Goal: Task Accomplishment & Management: Use online tool/utility

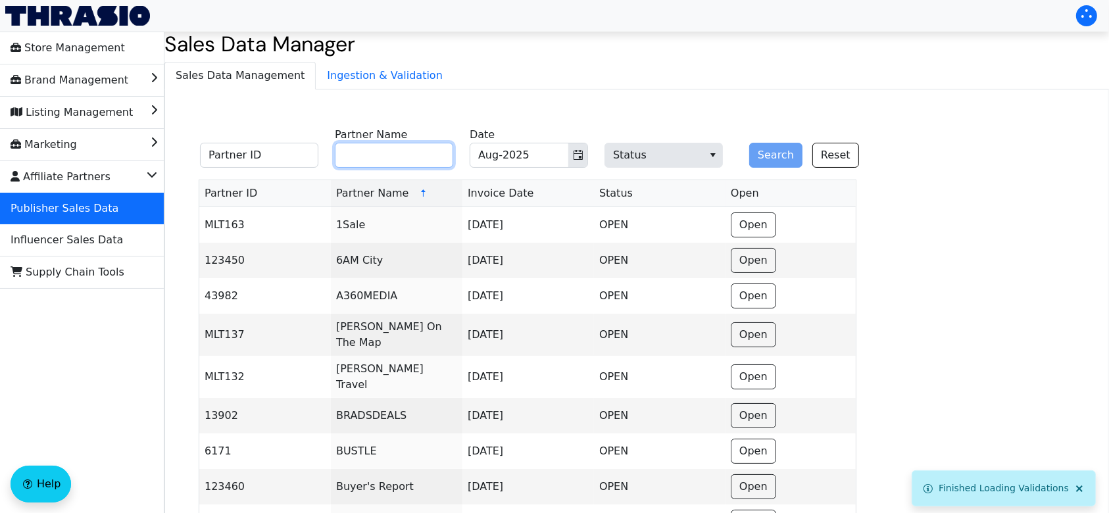
click at [422, 155] on input "Partner Name" at bounding box center [394, 155] width 118 height 25
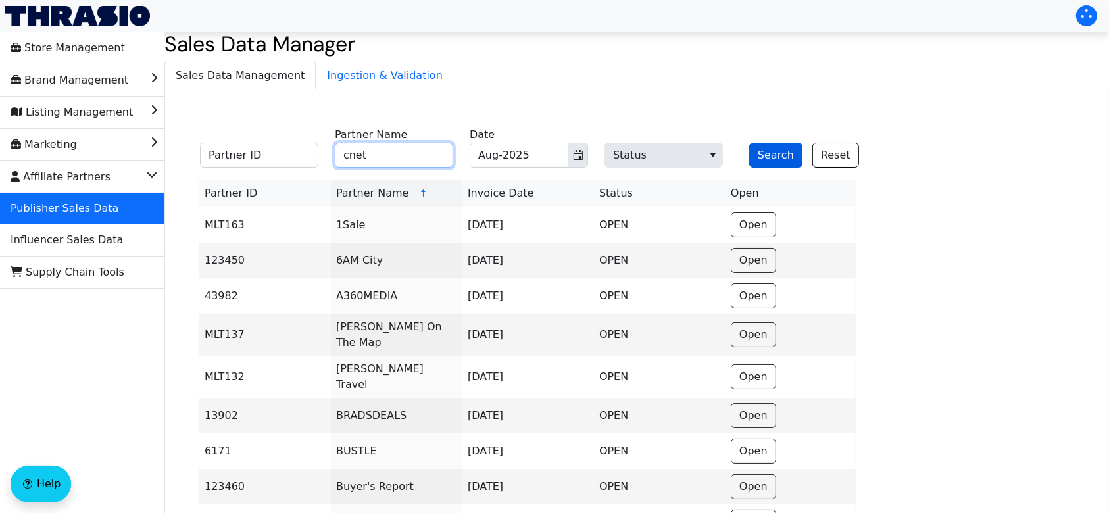
type input "cnet"
click at [794, 162] on button "Search" at bounding box center [775, 155] width 53 height 25
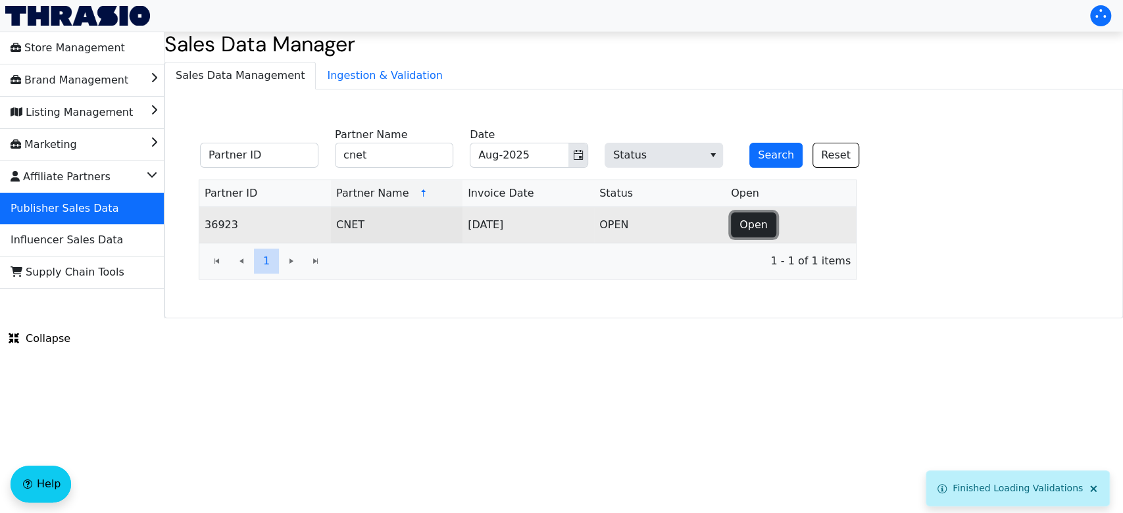
click at [762, 227] on span "Open" at bounding box center [754, 225] width 28 height 16
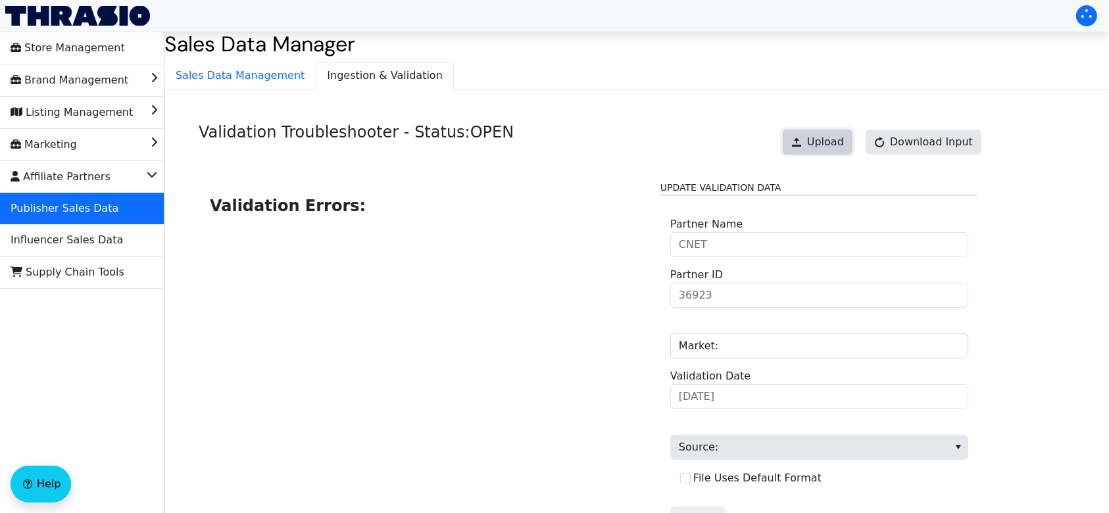
click at [818, 146] on span "Upload" at bounding box center [825, 142] width 37 height 16
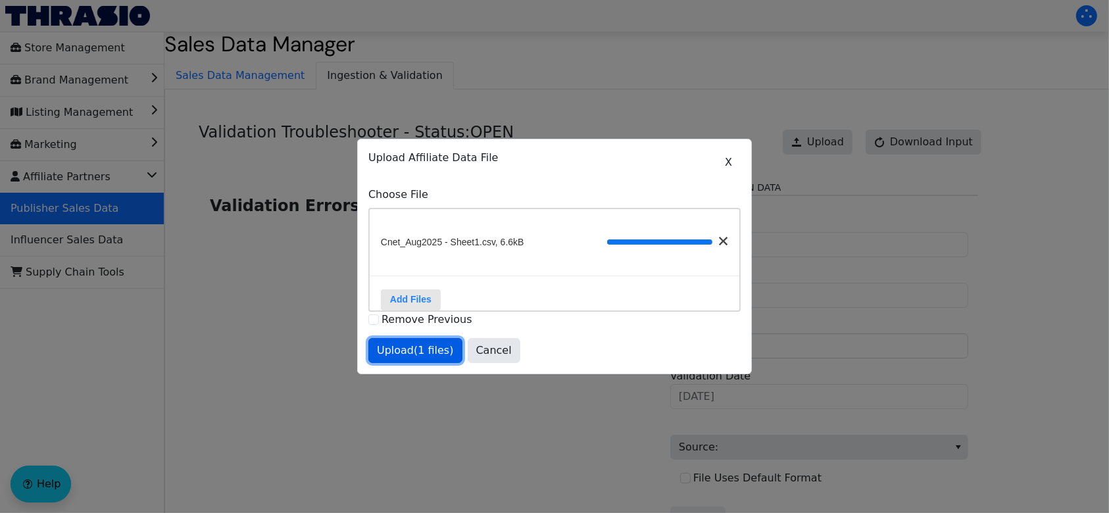
click at [421, 359] on span "Upload (1 files)" at bounding box center [415, 351] width 77 height 16
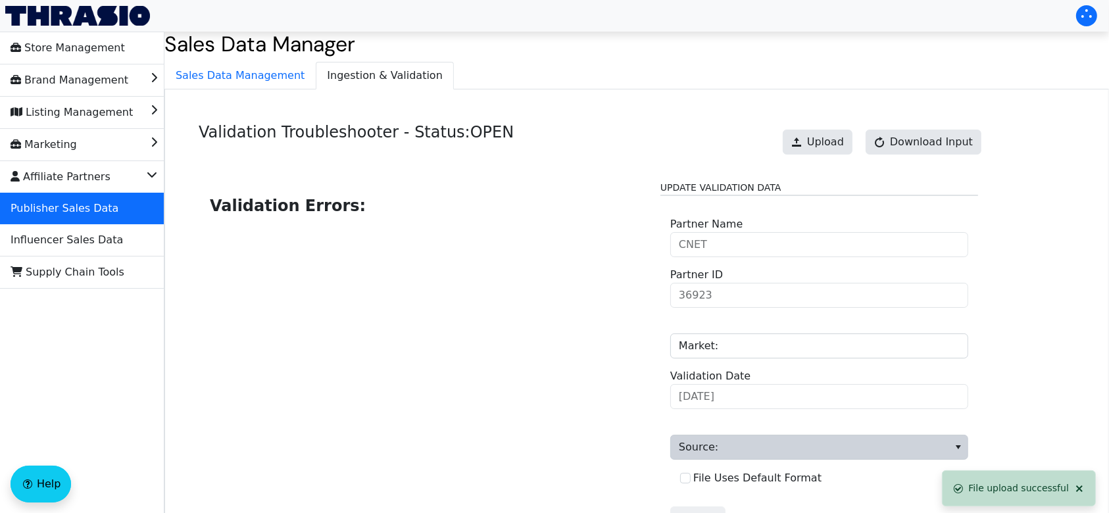
scroll to position [133, 0]
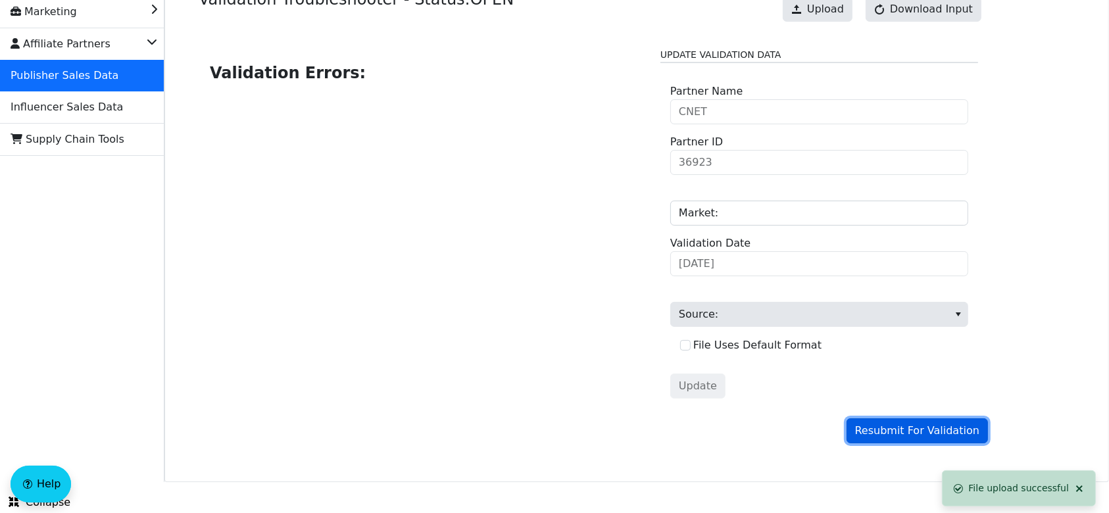
click at [905, 429] on span "Resubmit For Validation" at bounding box center [917, 431] width 124 height 16
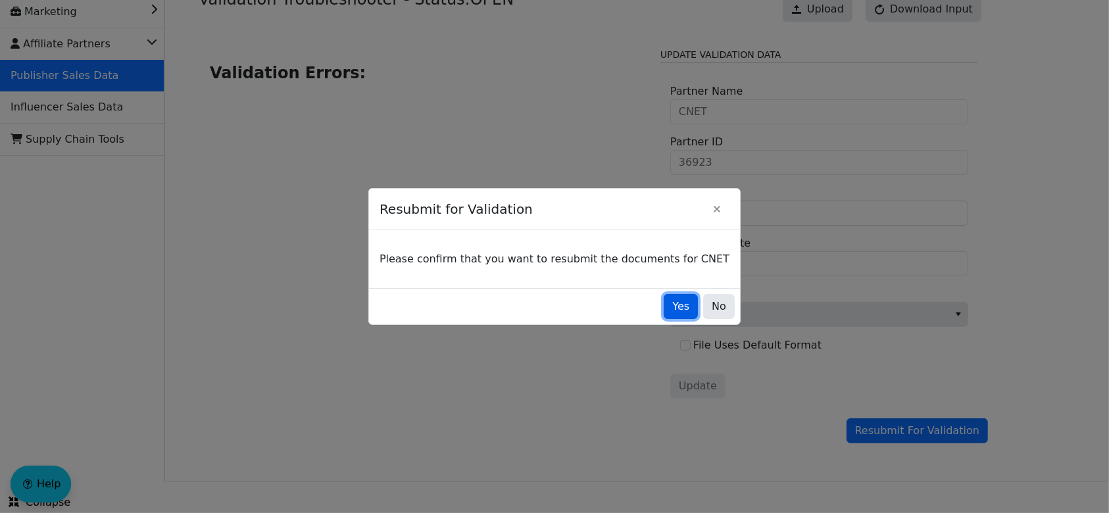
click at [672, 313] on span "Yes" at bounding box center [680, 307] width 17 height 16
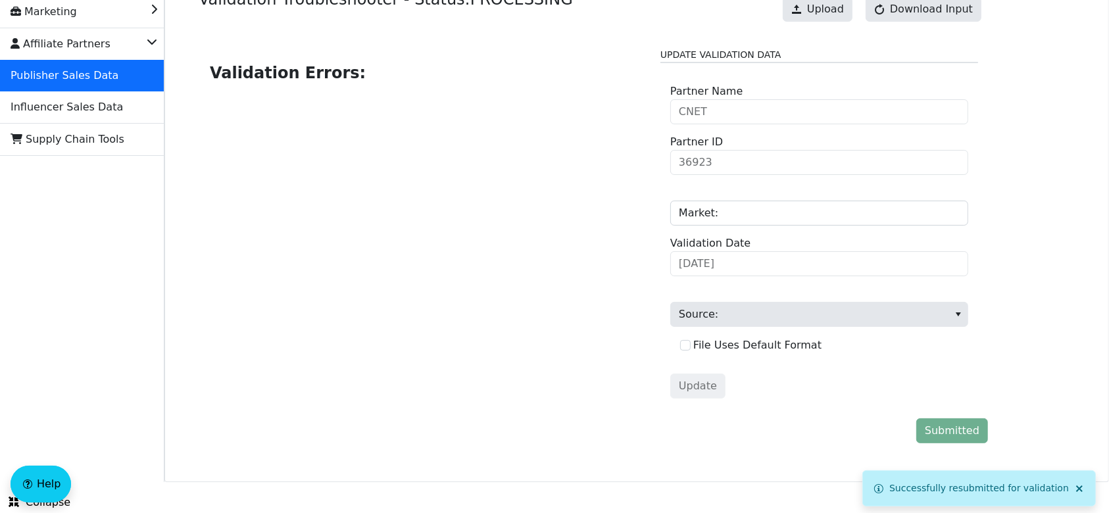
scroll to position [0, 0]
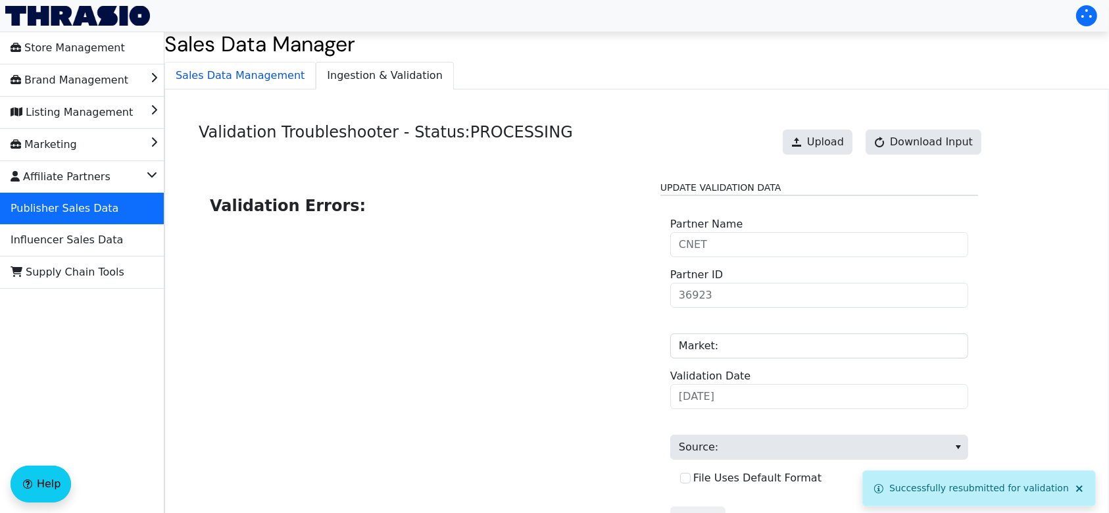
click at [280, 71] on span "Sales Data Management" at bounding box center [240, 76] width 150 height 26
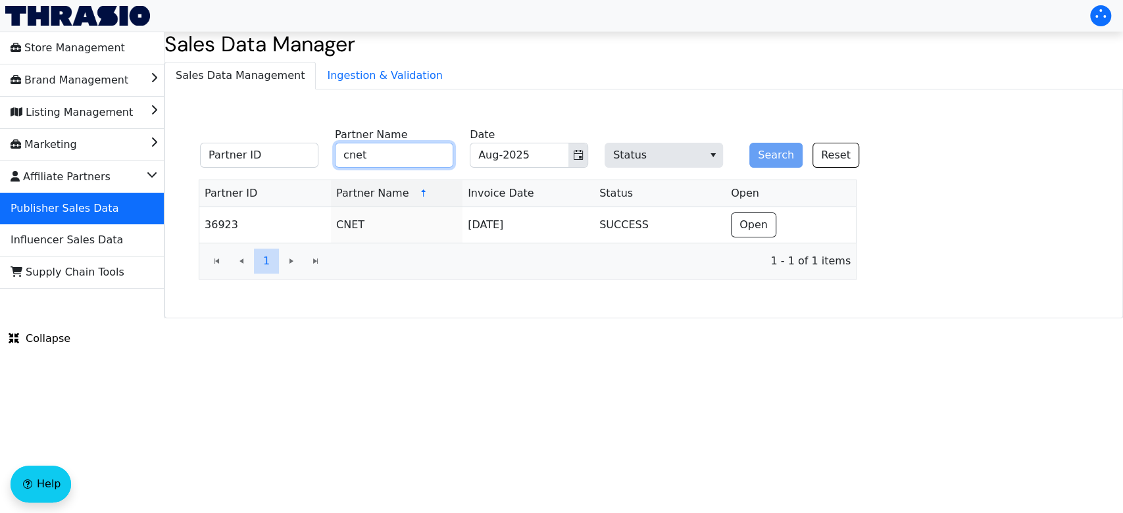
click at [391, 155] on input "cnet" at bounding box center [394, 155] width 118 height 25
type input "c"
type input "lovetoknow"
click at [762, 159] on button "Search" at bounding box center [775, 155] width 53 height 25
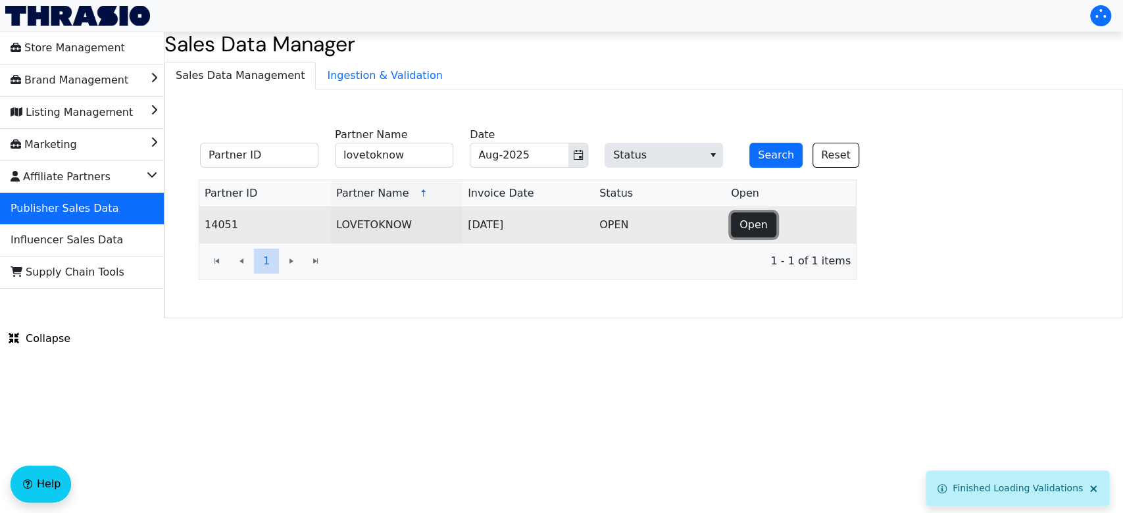
click at [747, 229] on span "Open" at bounding box center [754, 225] width 28 height 16
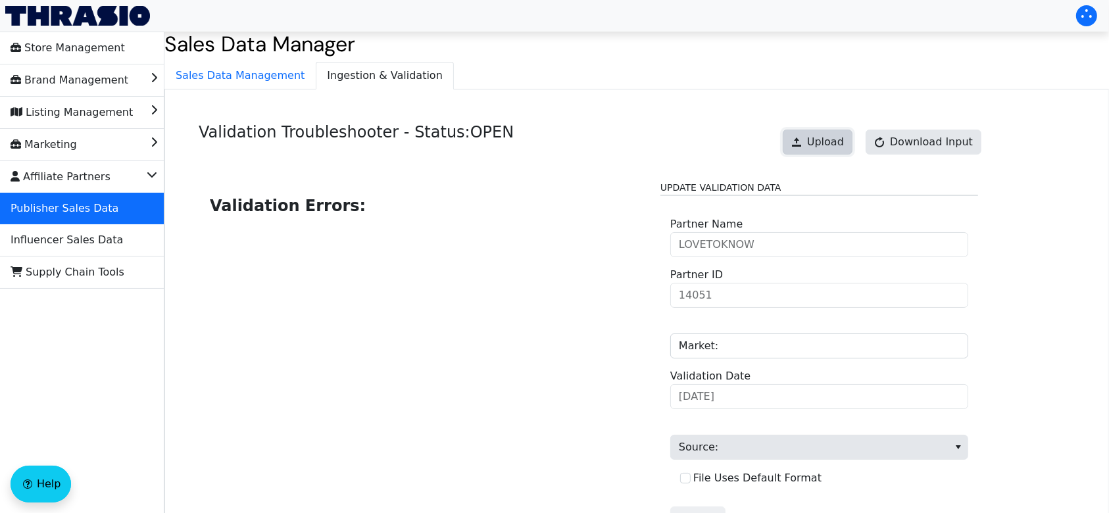
click at [844, 145] on span "Upload" at bounding box center [825, 142] width 37 height 16
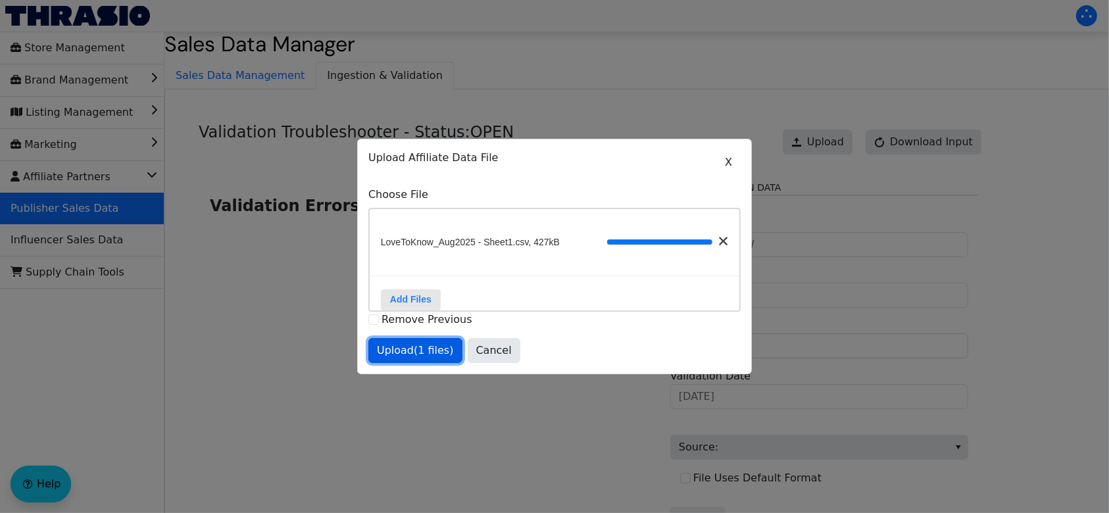
click at [411, 354] on span "Upload (1 files)" at bounding box center [415, 351] width 77 height 16
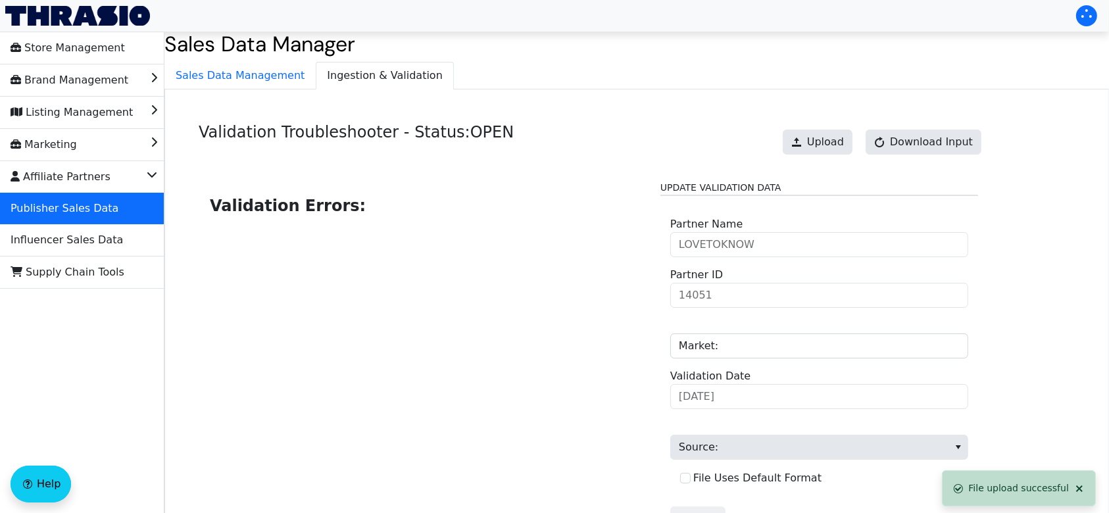
scroll to position [133, 0]
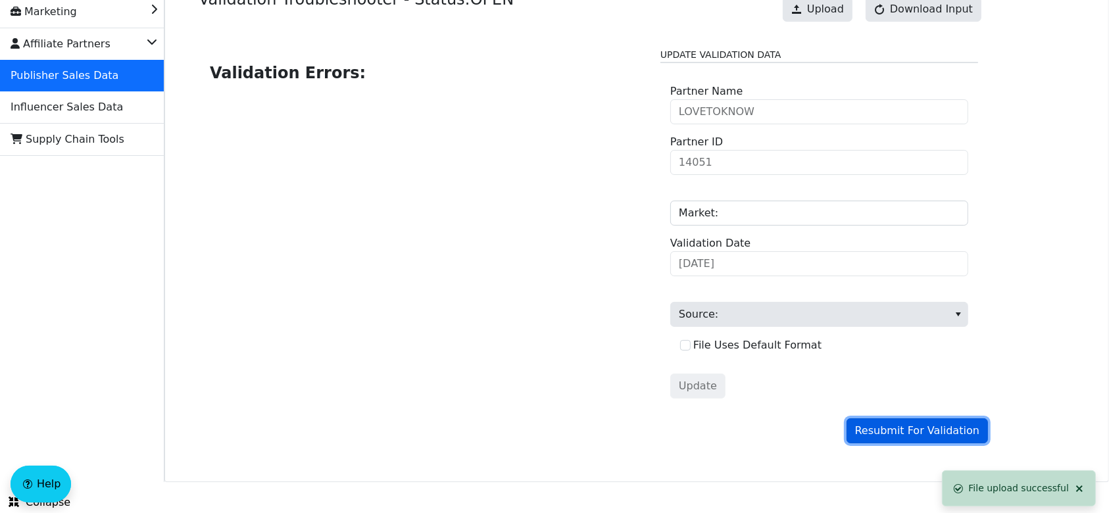
click at [928, 428] on span "Resubmit For Validation" at bounding box center [917, 431] width 124 height 16
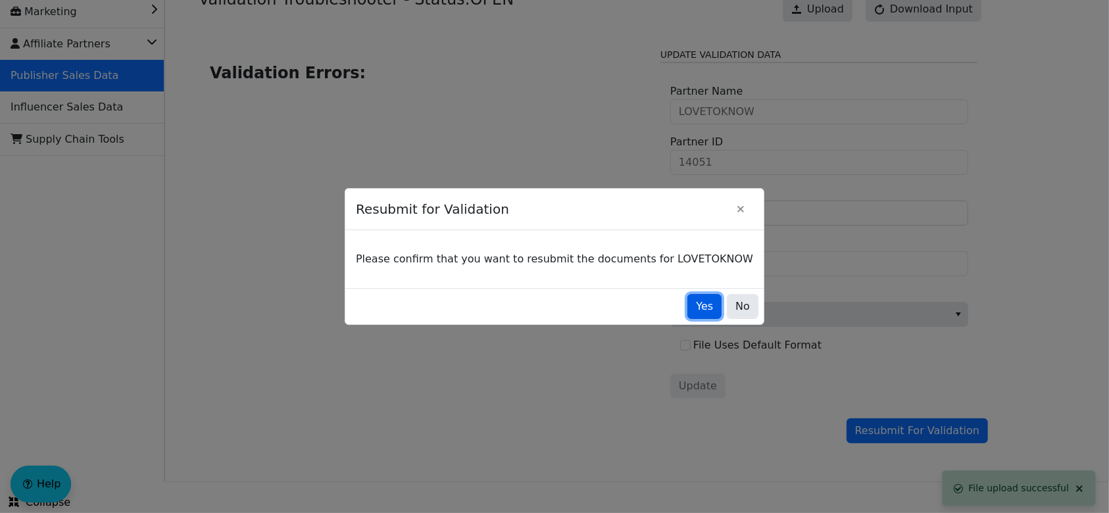
click at [696, 299] on span "Yes" at bounding box center [704, 307] width 17 height 16
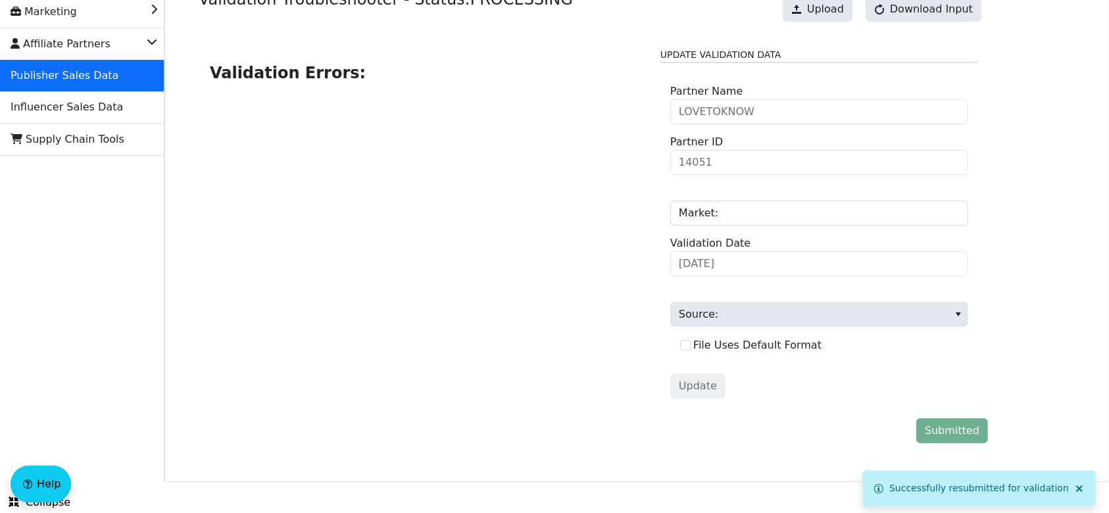
scroll to position [0, 0]
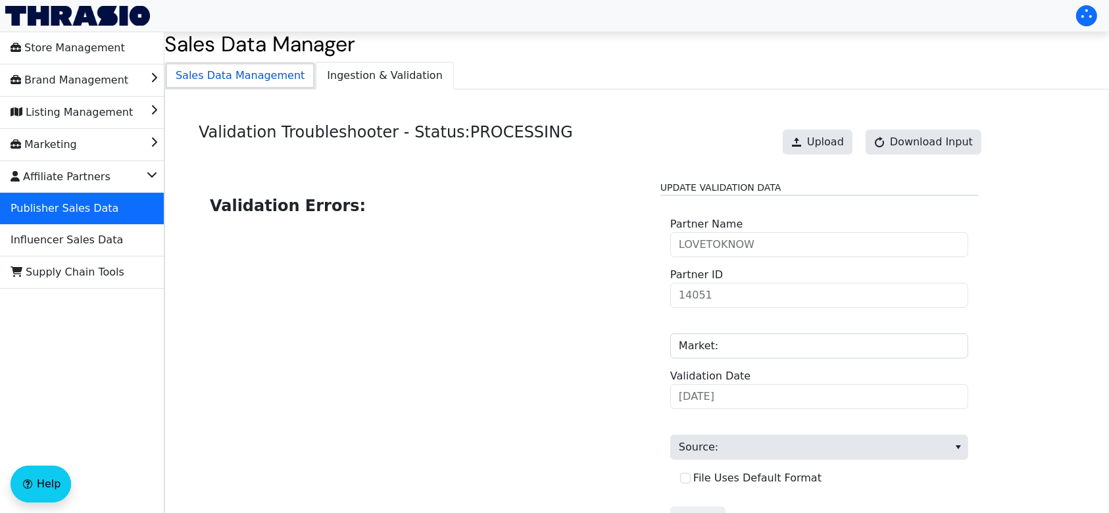
click at [237, 77] on span "Sales Data Management" at bounding box center [240, 76] width 150 height 26
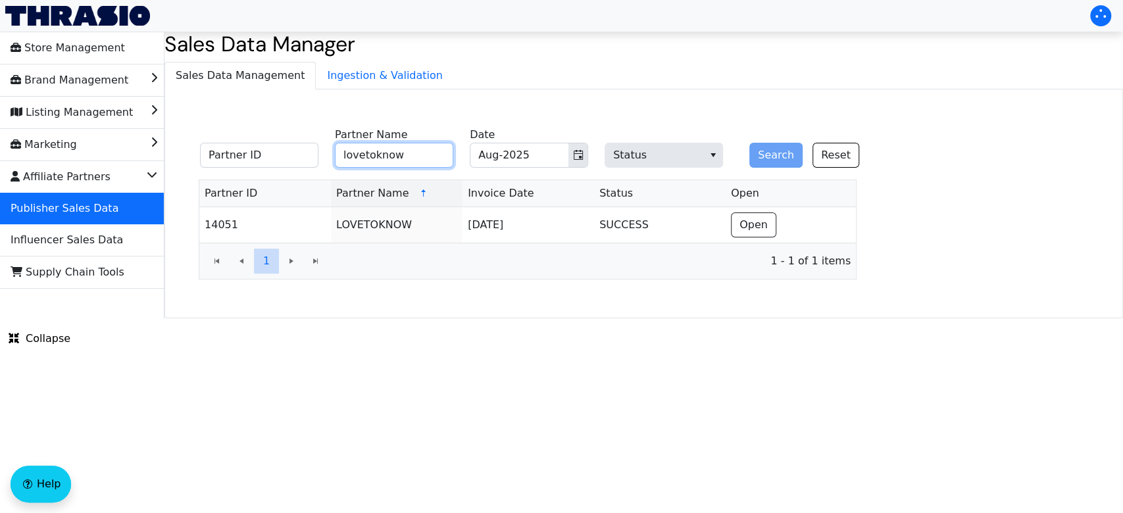
click at [397, 155] on input "lovetoknow" at bounding box center [394, 155] width 118 height 25
type input "l"
type input "a360"
click at [758, 152] on button "Search" at bounding box center [775, 155] width 53 height 25
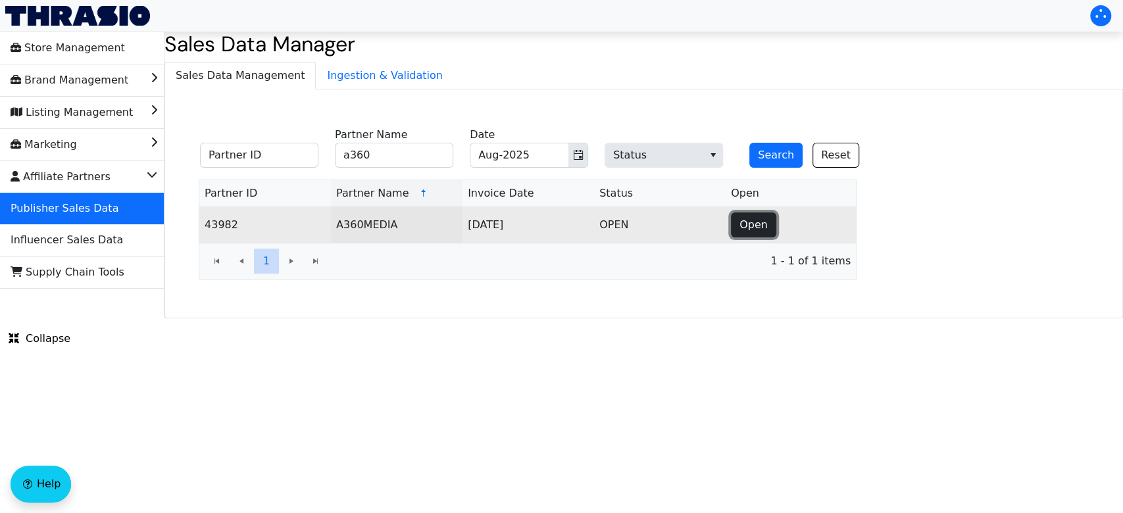
click at [738, 224] on button "Open" at bounding box center [753, 225] width 45 height 25
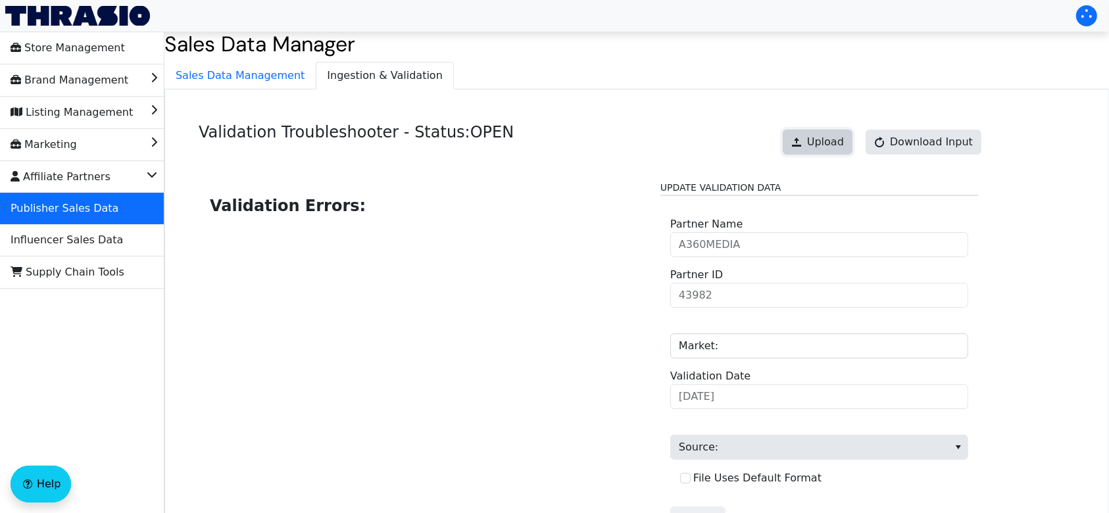
click at [818, 139] on span "Upload" at bounding box center [825, 142] width 37 height 16
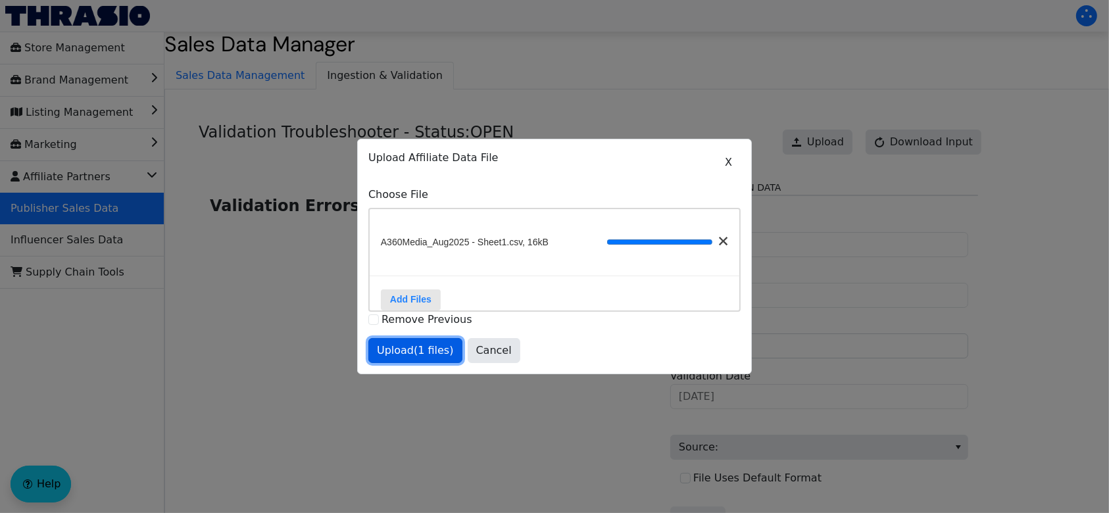
click at [441, 363] on button "Upload (1 files)" at bounding box center [415, 350] width 94 height 25
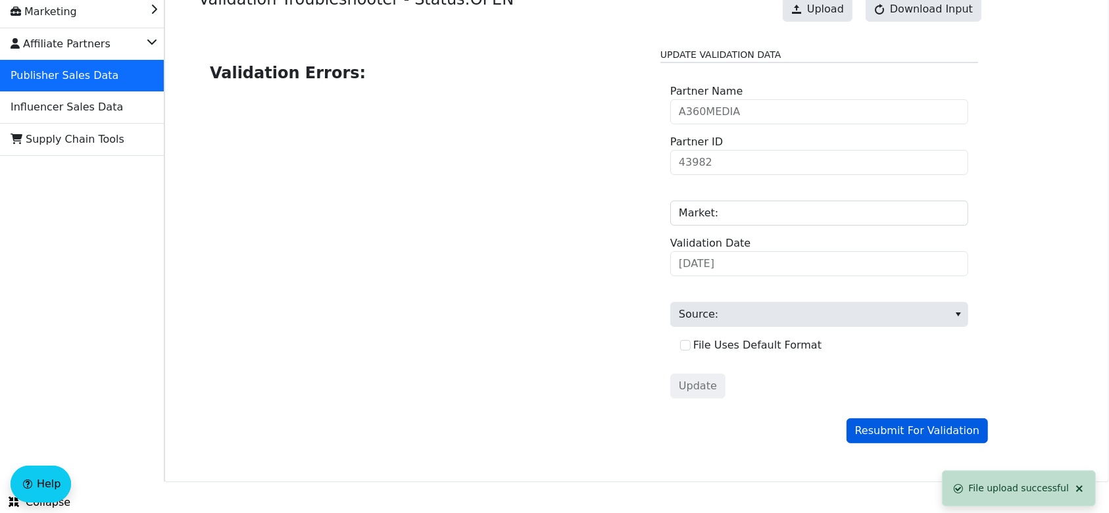
scroll to position [89, 0]
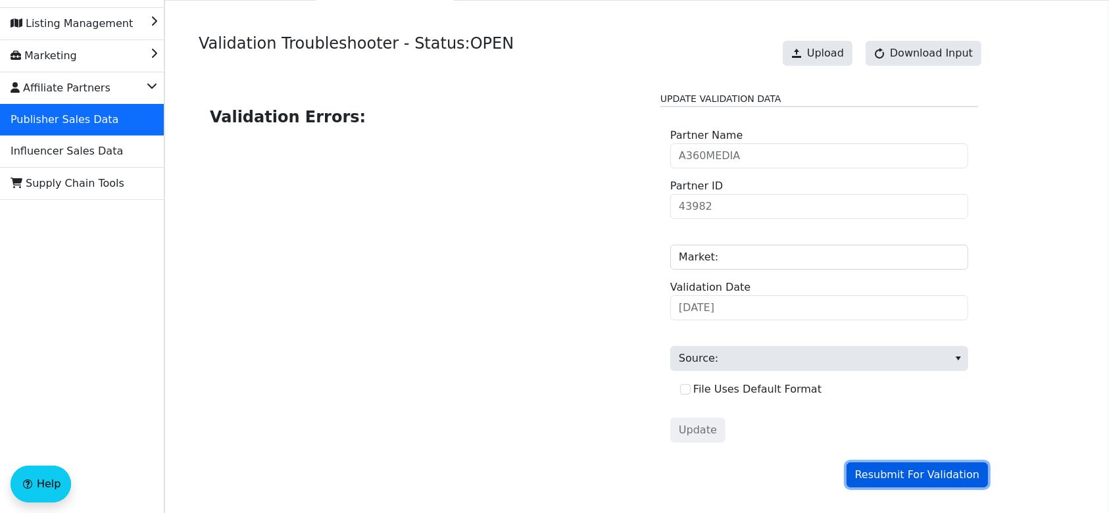
click at [901, 471] on span "Resubmit For Validation" at bounding box center [917, 475] width 124 height 16
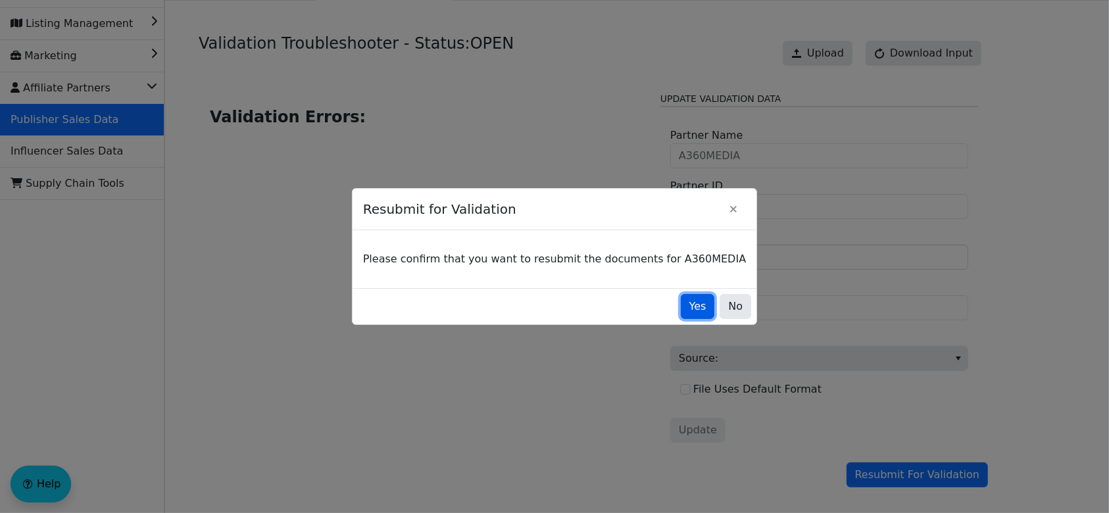
click at [686, 309] on button "Yes" at bounding box center [698, 306] width 34 height 25
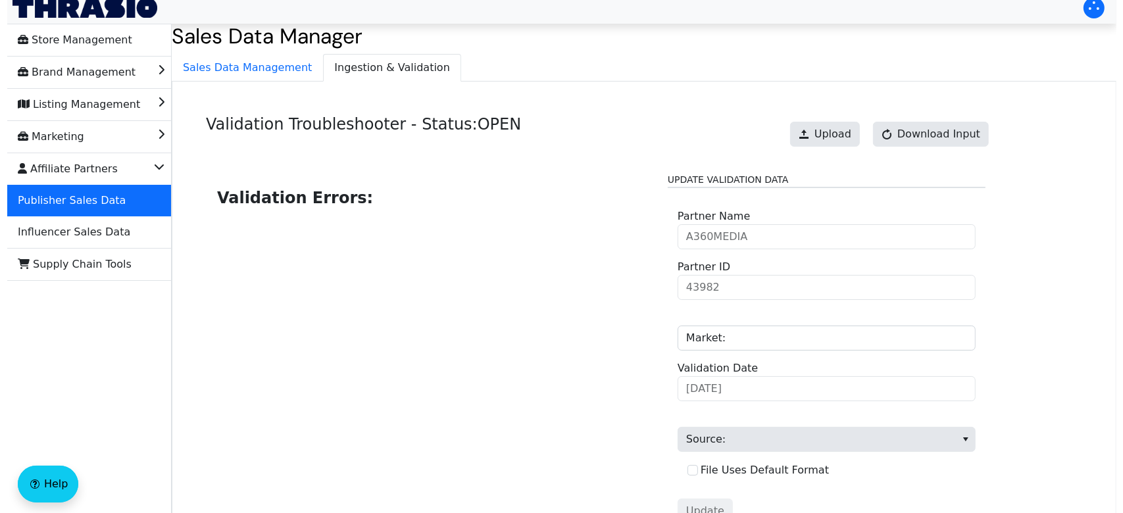
scroll to position [0, 0]
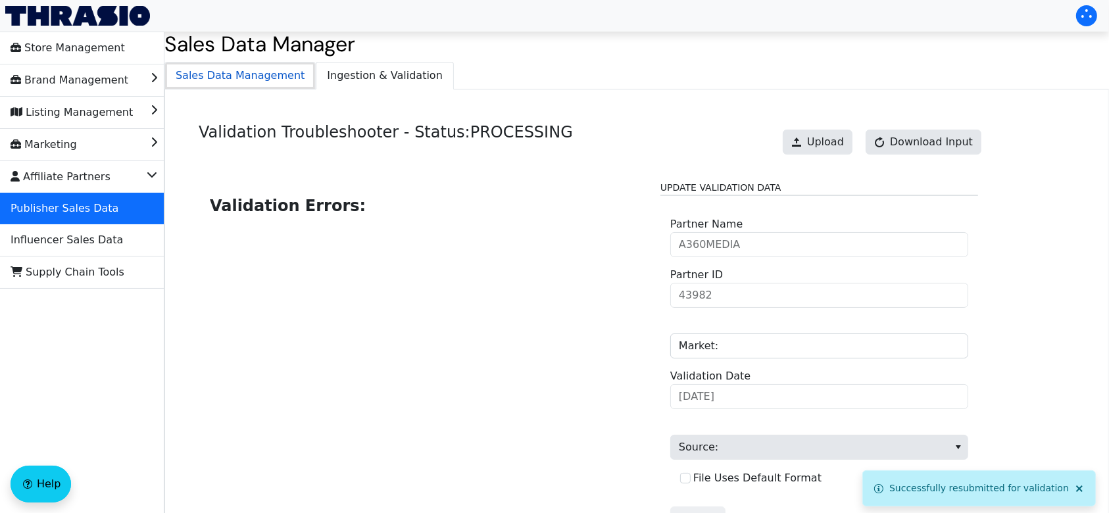
click at [229, 84] on span "Sales Data Management" at bounding box center [240, 76] width 150 height 26
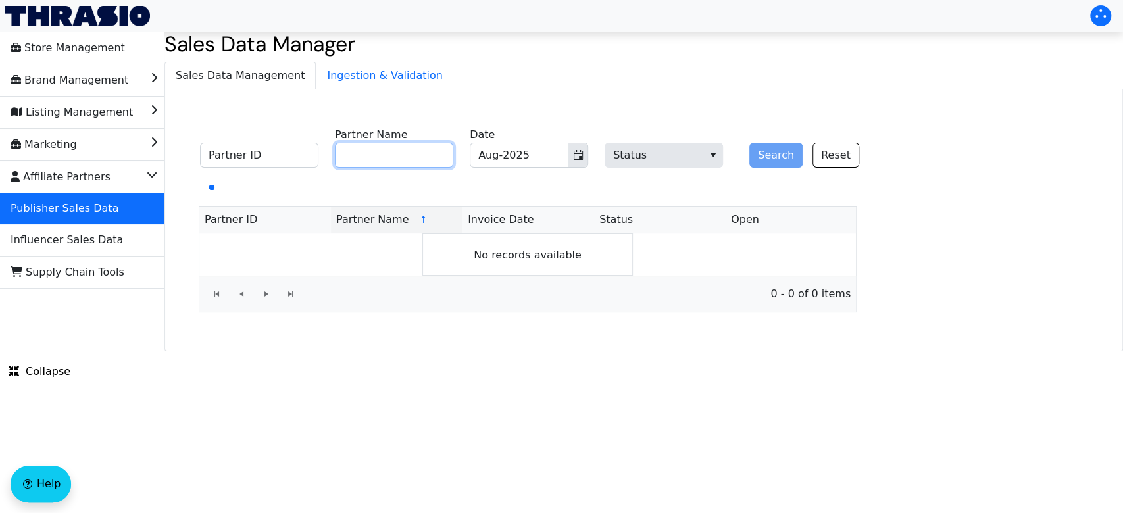
click at [432, 154] on input "Partner Name" at bounding box center [394, 155] width 118 height 25
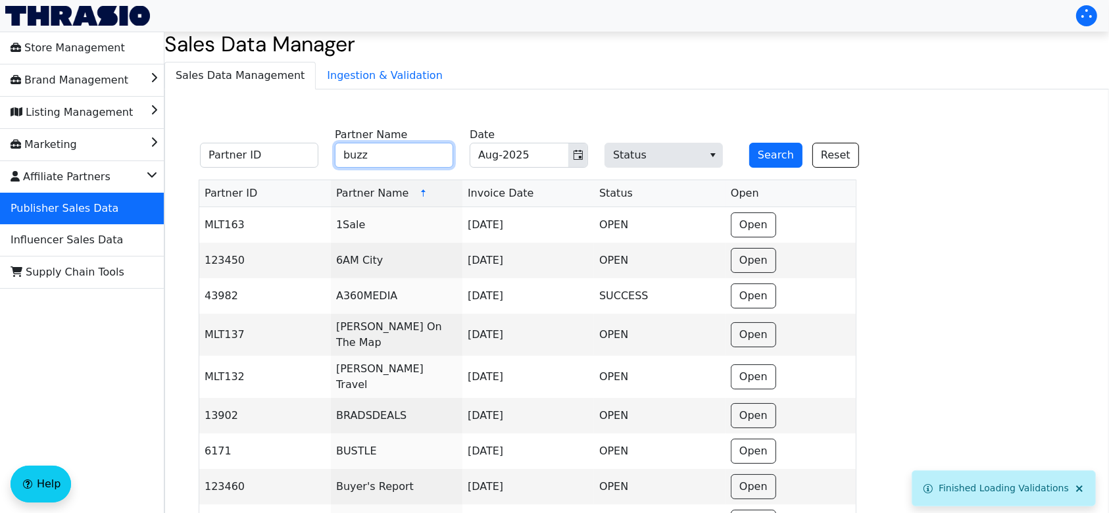
type input "buzzfeed"
click at [772, 158] on button "Search" at bounding box center [775, 155] width 53 height 25
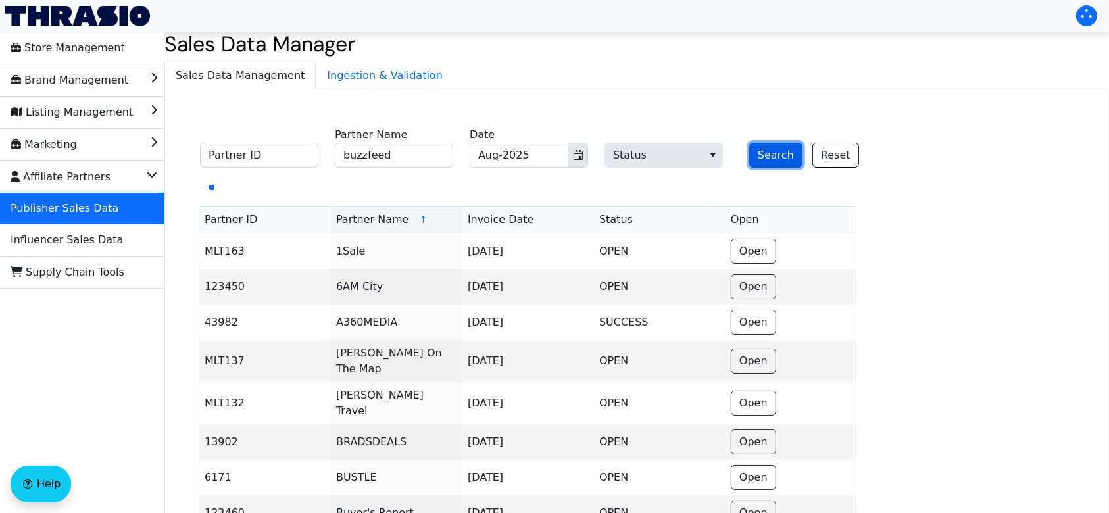
click at [763, 160] on button "Search" at bounding box center [775, 155] width 53 height 25
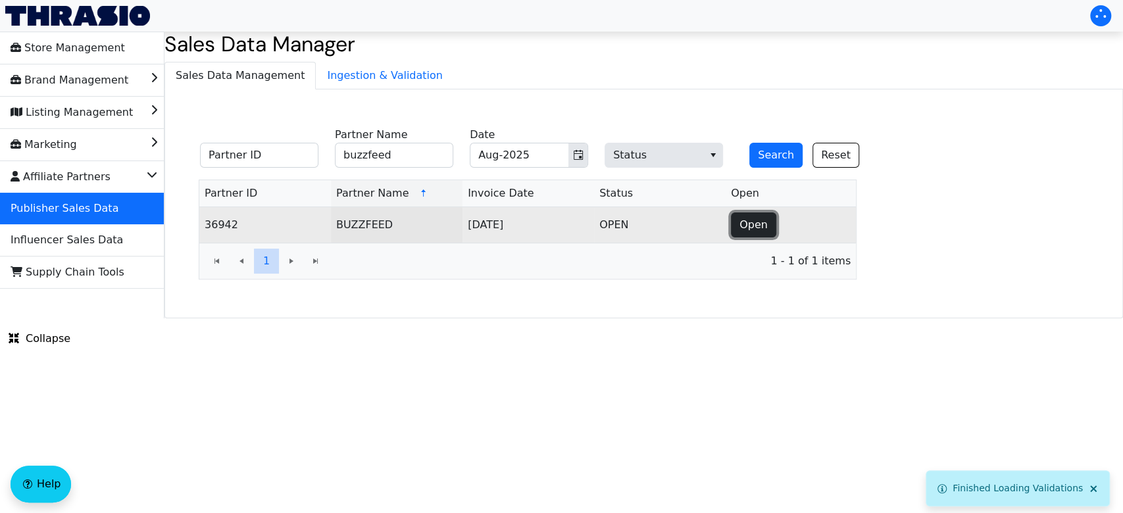
click at [760, 229] on span "Open" at bounding box center [754, 225] width 28 height 16
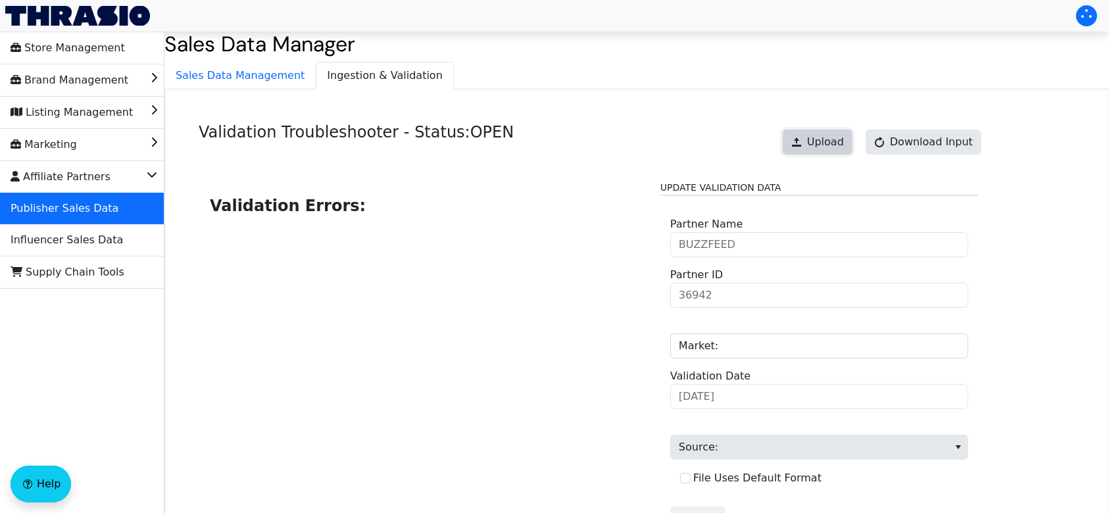
click at [844, 142] on span "Upload" at bounding box center [825, 142] width 37 height 16
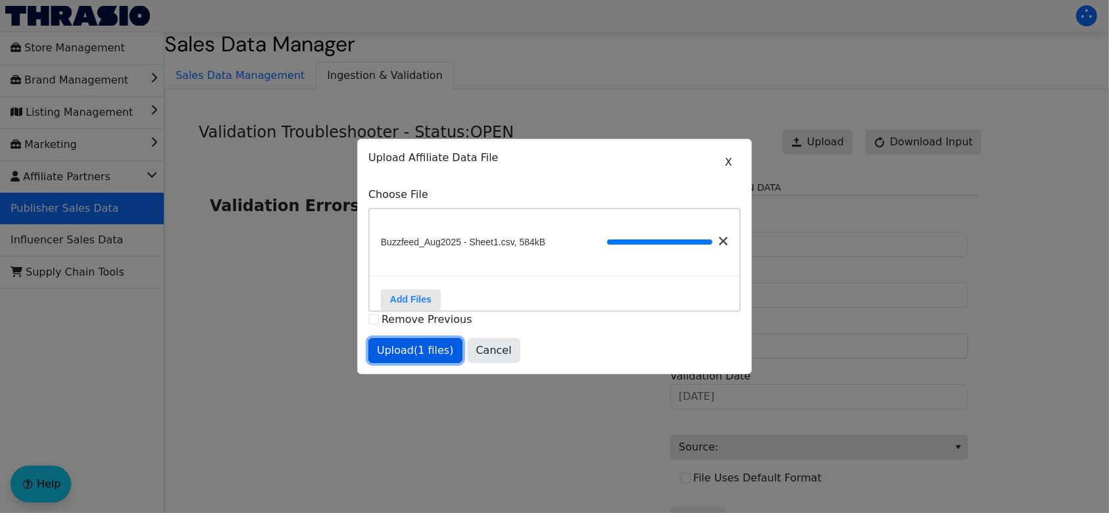
click at [423, 359] on span "Upload (1 files)" at bounding box center [415, 351] width 77 height 16
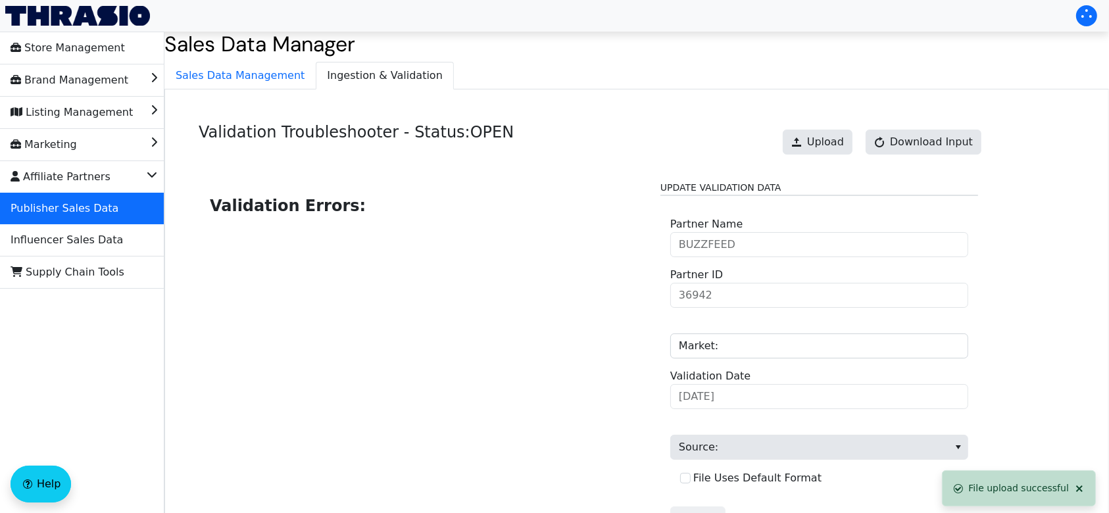
scroll to position [133, 0]
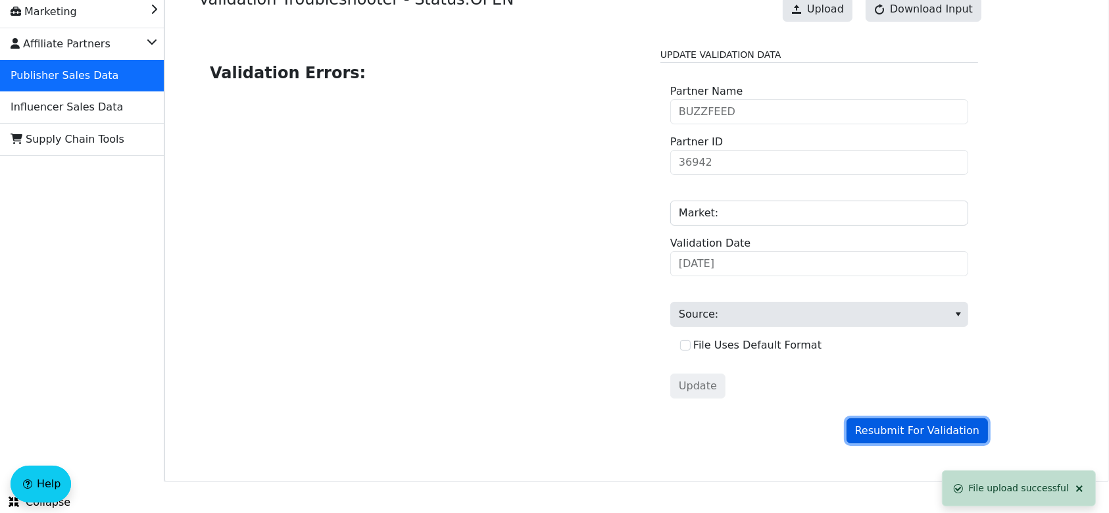
click at [884, 430] on span "Resubmit For Validation" at bounding box center [917, 431] width 124 height 16
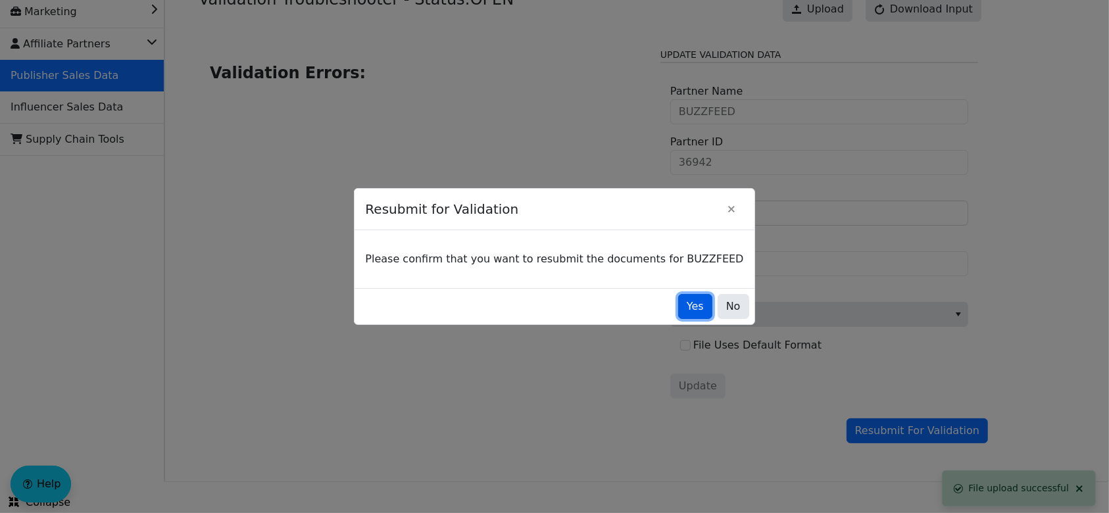
click at [687, 313] on span "Yes" at bounding box center [695, 307] width 17 height 16
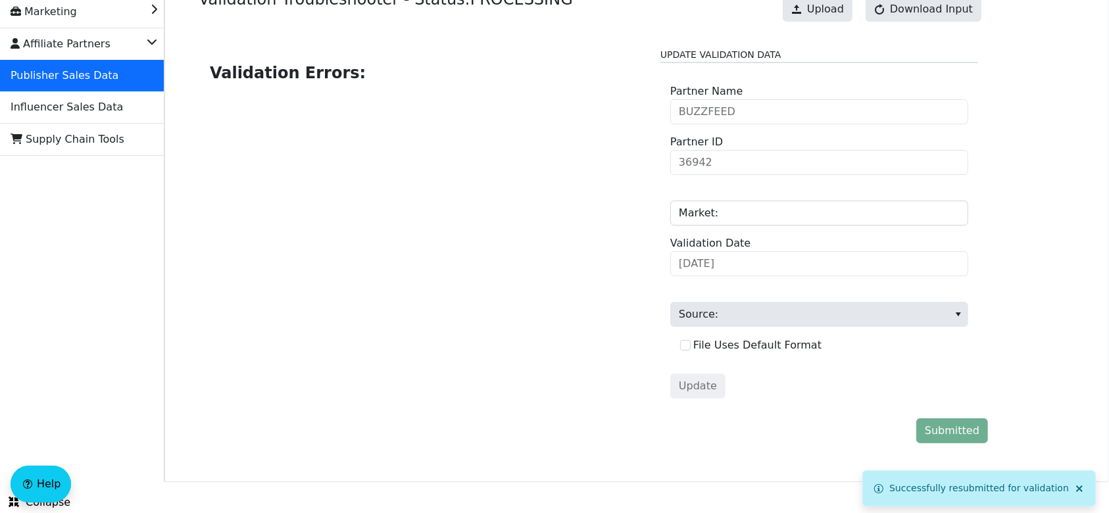
scroll to position [0, 0]
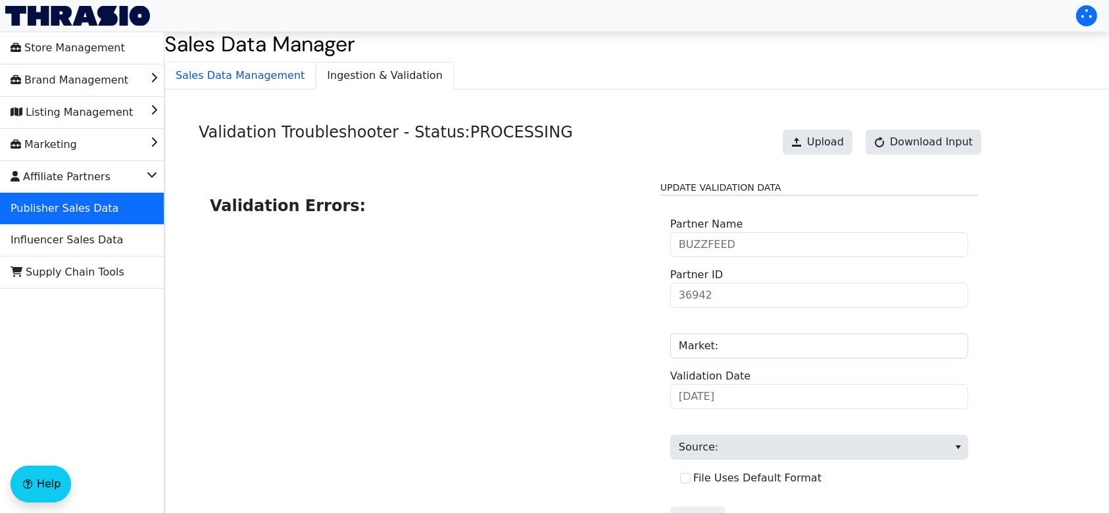
click at [241, 66] on span "Sales Data Management" at bounding box center [240, 76] width 150 height 26
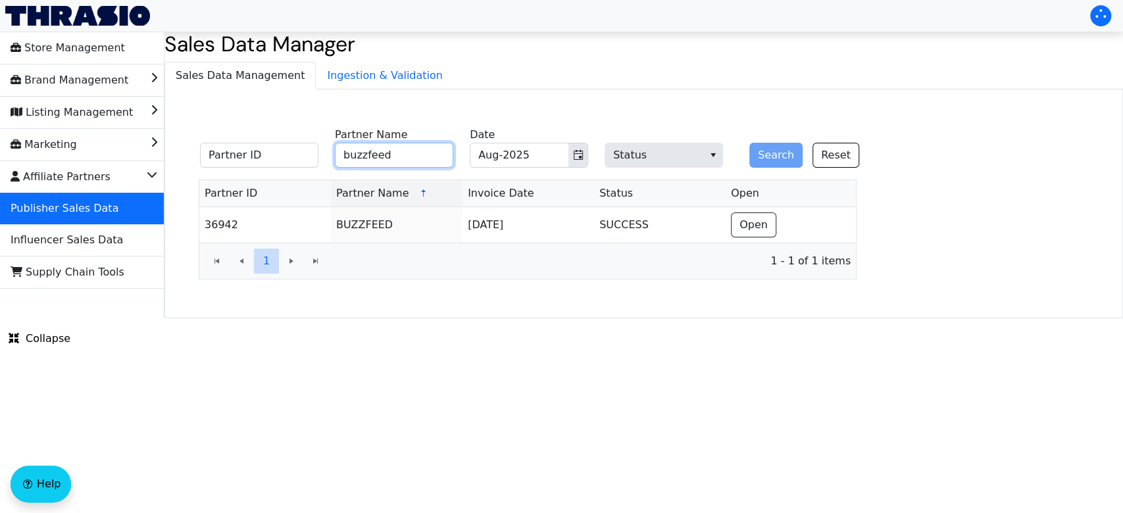
click at [391, 159] on input "buzzfeed" at bounding box center [394, 155] width 118 height 25
type input "b"
type input "[PERSON_NAME]"
click at [774, 163] on button "Search" at bounding box center [775, 155] width 53 height 25
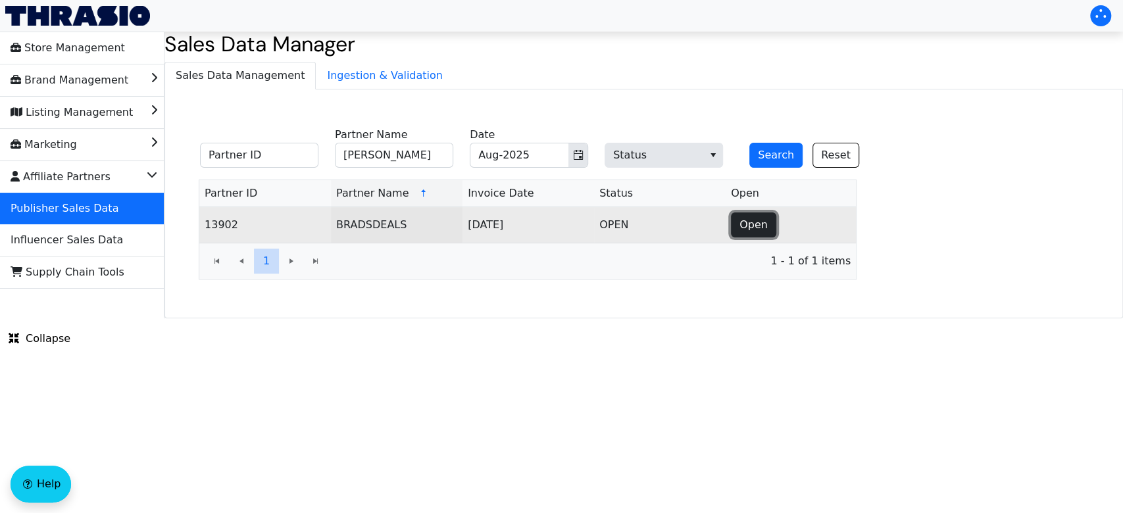
click at [742, 225] on span "Open" at bounding box center [754, 225] width 28 height 16
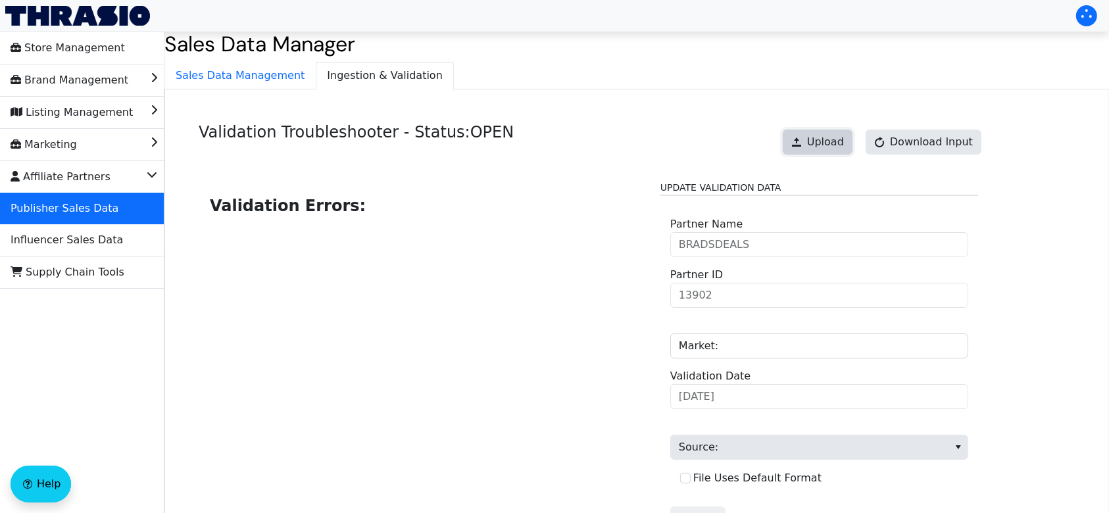
click at [826, 141] on span "Upload" at bounding box center [825, 142] width 37 height 16
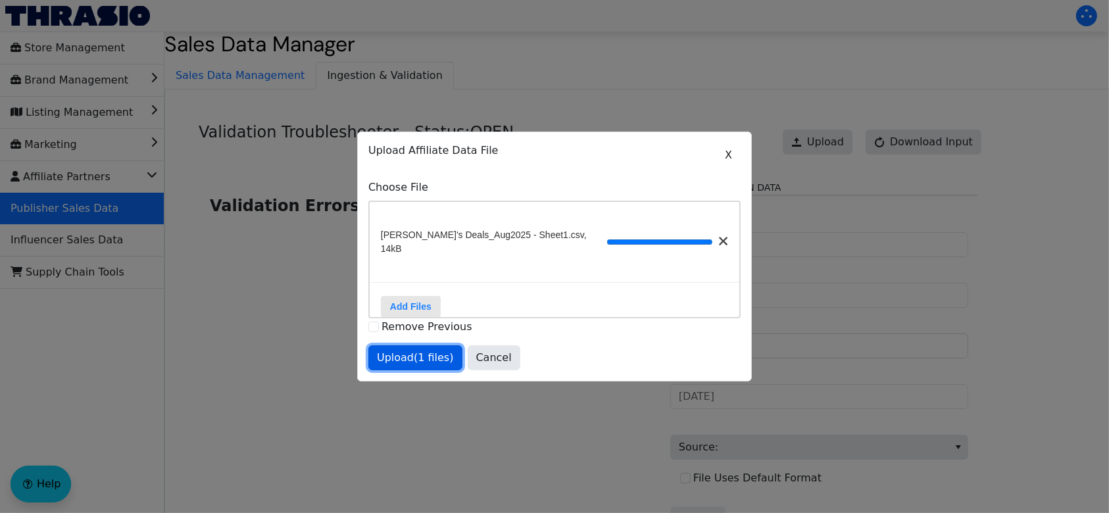
click at [408, 361] on span "Upload (1 files)" at bounding box center [415, 358] width 77 height 16
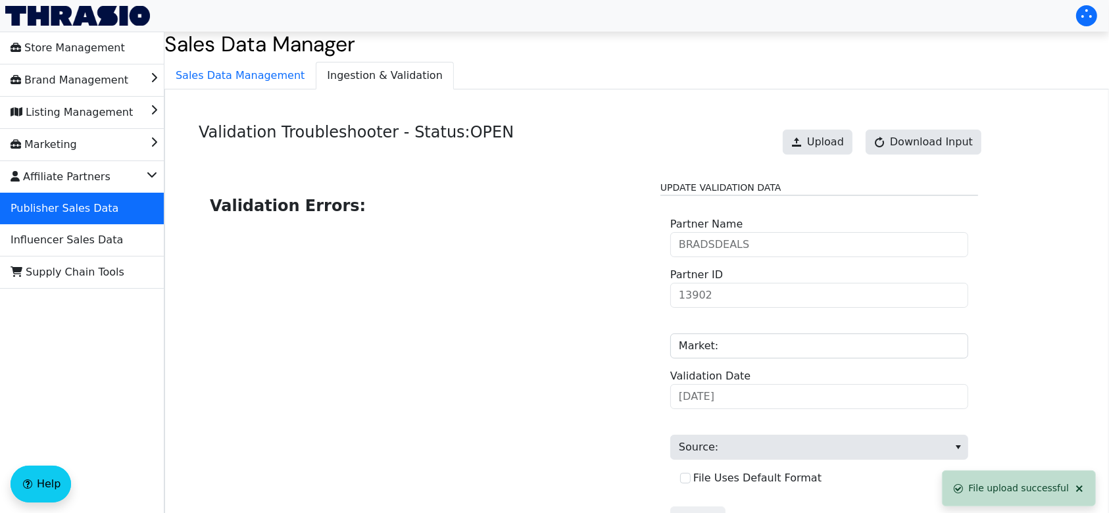
scroll to position [133, 0]
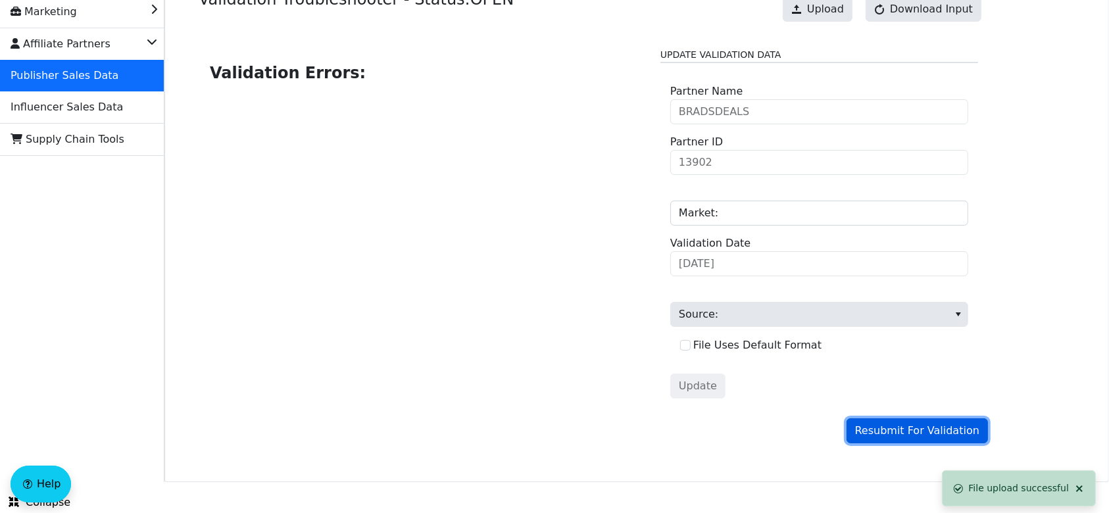
click at [895, 429] on span "Resubmit For Validation" at bounding box center [917, 431] width 124 height 16
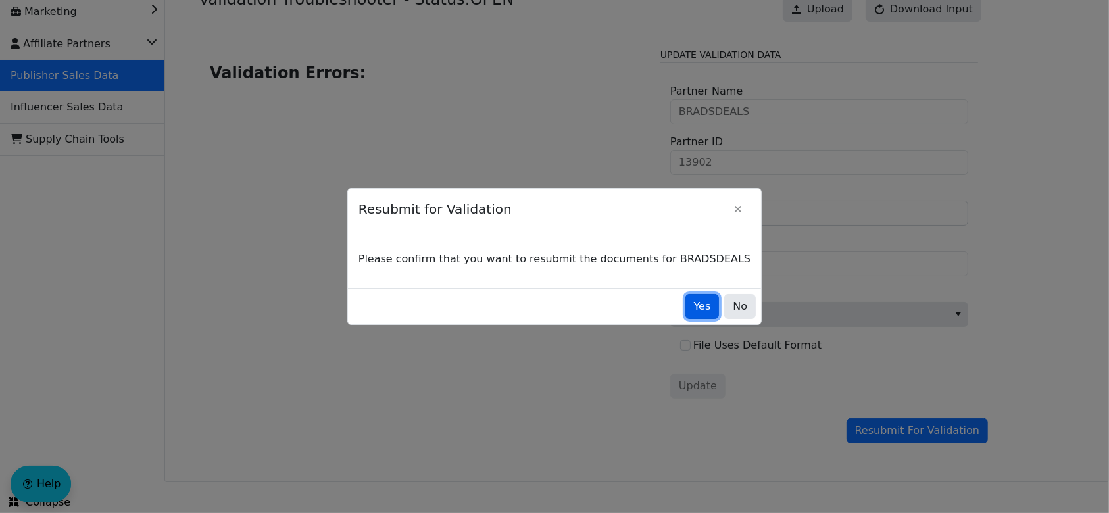
click at [694, 313] on span "Yes" at bounding box center [702, 307] width 17 height 16
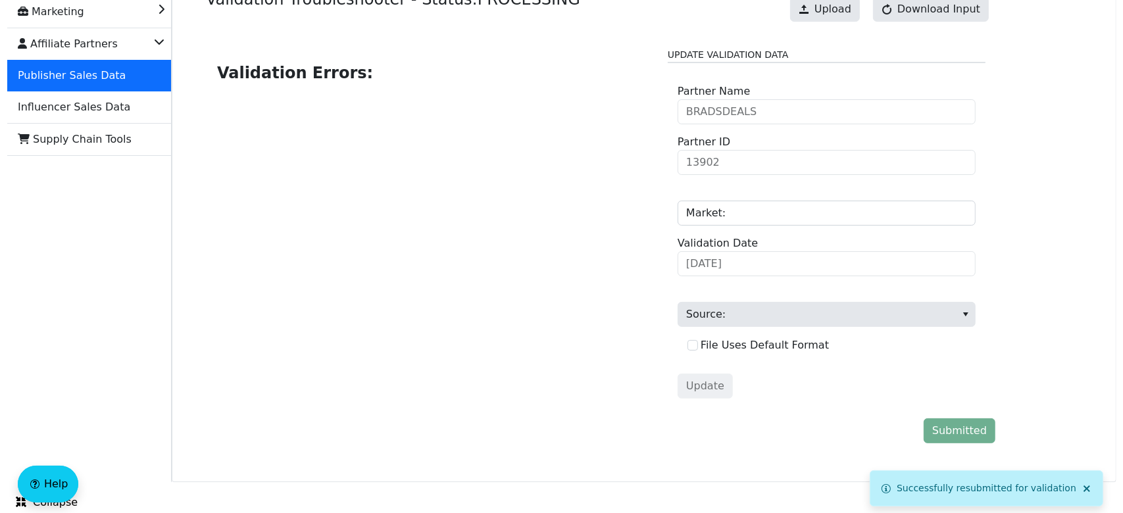
scroll to position [0, 0]
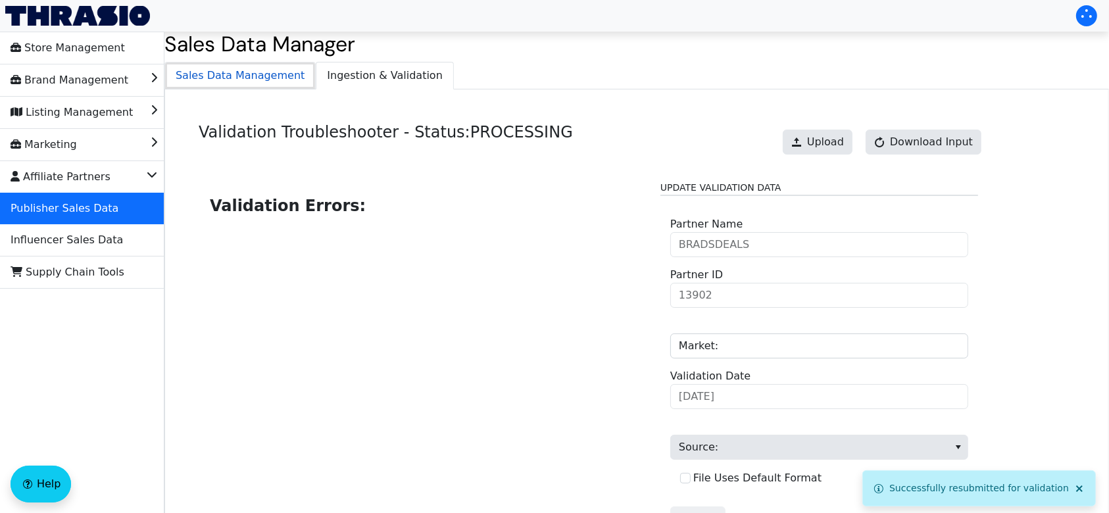
click at [267, 78] on span "Sales Data Management" at bounding box center [240, 76] width 150 height 26
